Goal: Task Accomplishment & Management: Manage account settings

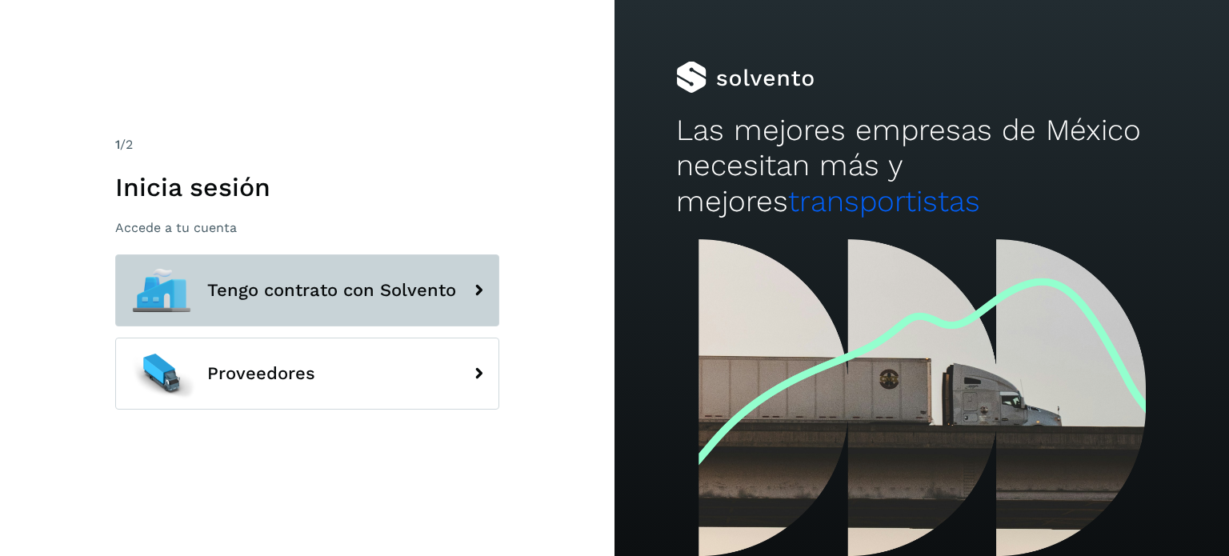
click at [339, 285] on span "Tengo contrato con Solvento" at bounding box center [331, 290] width 249 height 19
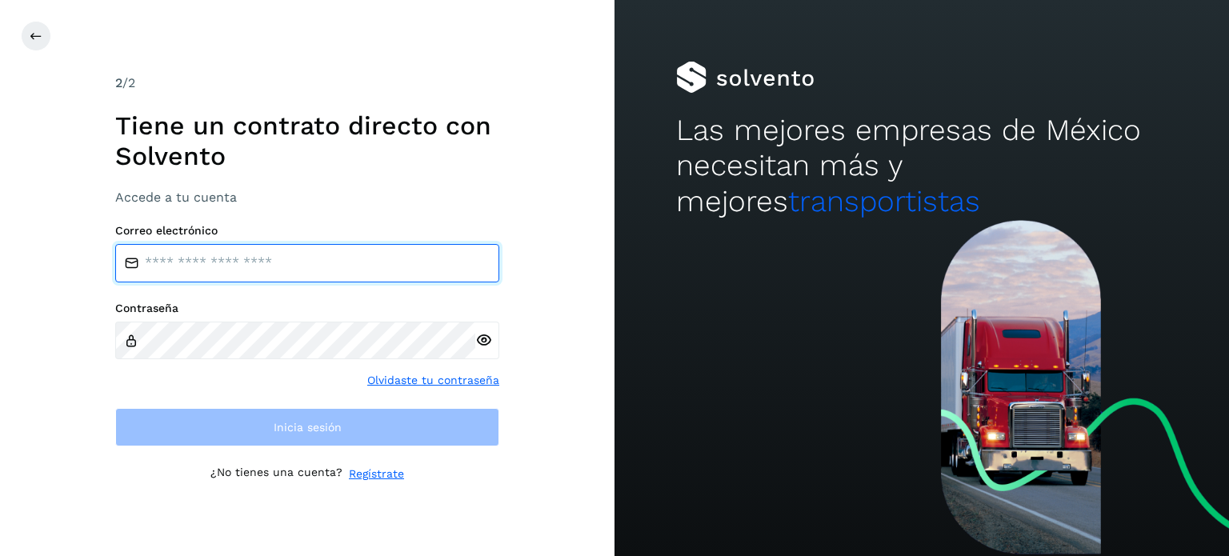
click at [271, 264] on input "email" at bounding box center [307, 263] width 384 height 38
type input "**********"
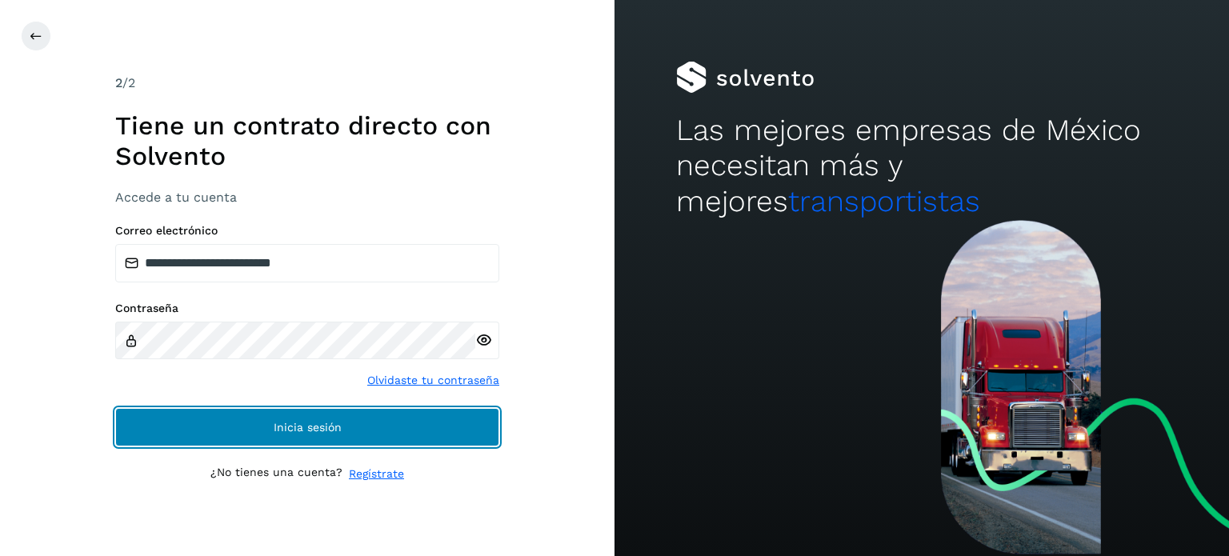
click at [306, 430] on span "Inicia sesión" at bounding box center [308, 427] width 68 height 11
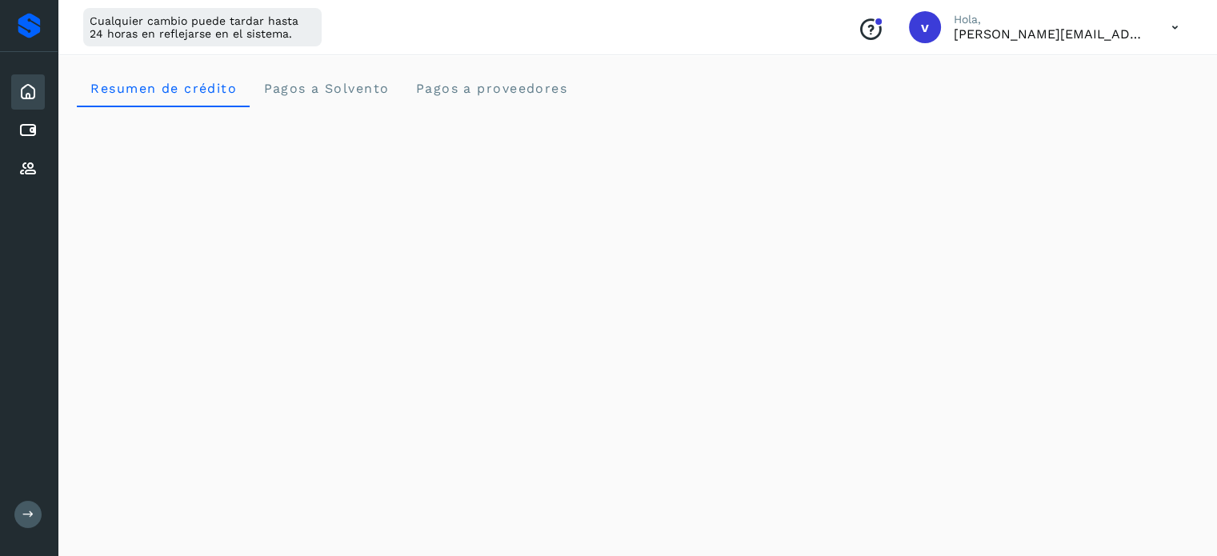
click at [1177, 34] on icon at bounding box center [1174, 27] width 33 height 33
click at [1078, 100] on div "Cerrar sesión" at bounding box center [1095, 103] width 190 height 30
